Goal: Complete application form

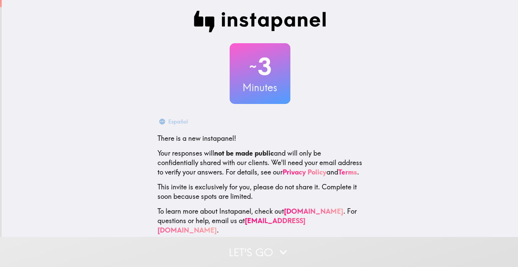
scroll to position [14, 0]
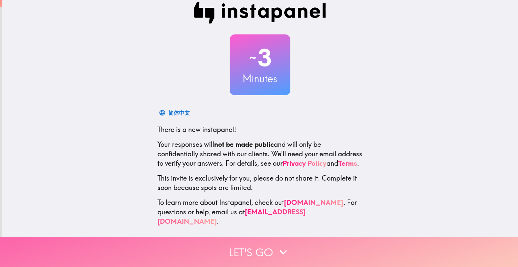
click at [296, 237] on button "Let's go" at bounding box center [259, 252] width 518 height 30
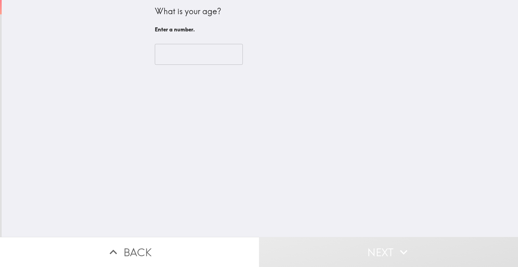
scroll to position [0, 0]
click at [196, 55] on input "number" at bounding box center [199, 54] width 88 height 21
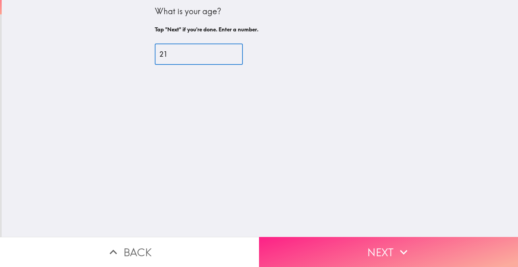
type input "21"
click at [330, 254] on button "Next" at bounding box center [388, 252] width 259 height 30
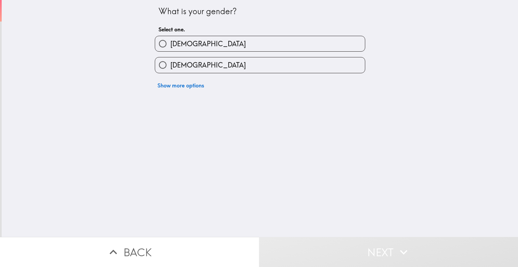
click at [160, 61] on input "[DEMOGRAPHIC_DATA]" at bounding box center [162, 64] width 15 height 15
radio input "true"
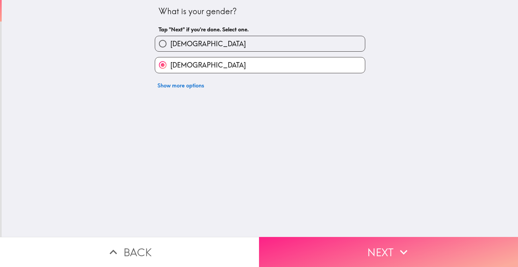
click at [375, 237] on button "Next" at bounding box center [388, 252] width 259 height 30
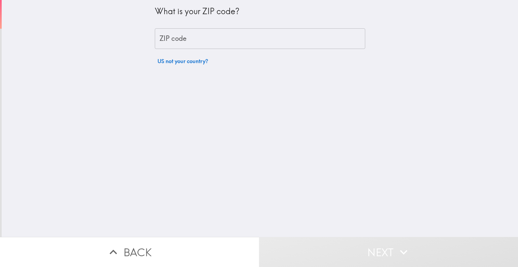
click at [166, 40] on div "ZIP code ZIP code" at bounding box center [260, 38] width 210 height 21
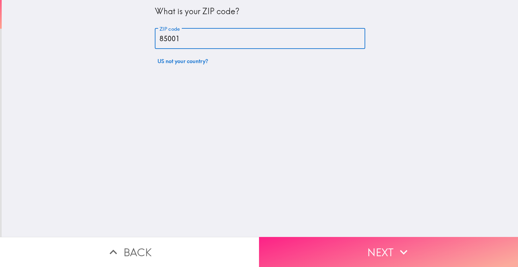
type input "85001"
click at [352, 250] on button "Next" at bounding box center [388, 252] width 259 height 30
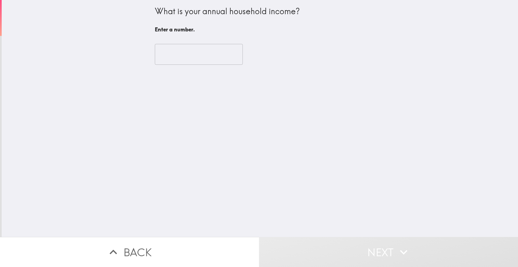
click at [216, 58] on input "number" at bounding box center [199, 54] width 88 height 21
type input "-1"
click at [226, 57] on input "-1" at bounding box center [199, 54] width 88 height 21
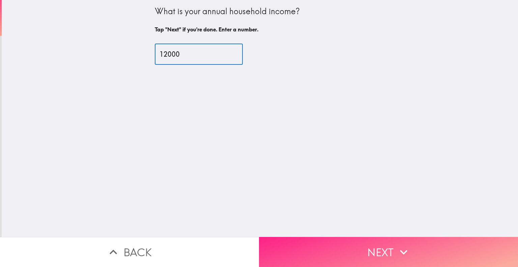
type input "12000"
click at [378, 241] on button "Next" at bounding box center [388, 252] width 259 height 30
